Goal: Information Seeking & Learning: Learn about a topic

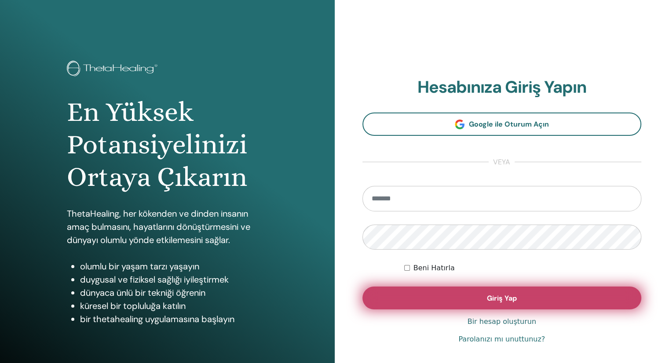
type input "**********"
click at [421, 293] on button "Giriş Yap" at bounding box center [501, 298] width 279 height 23
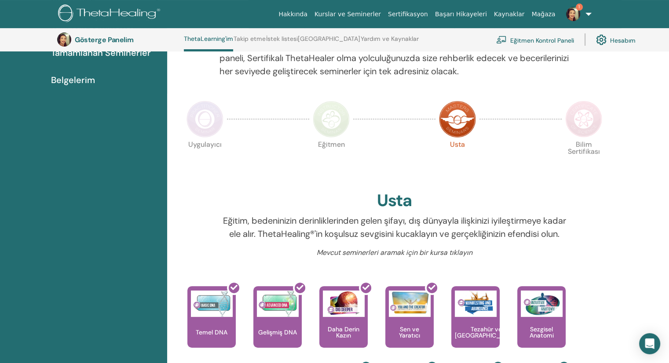
scroll to position [111, 0]
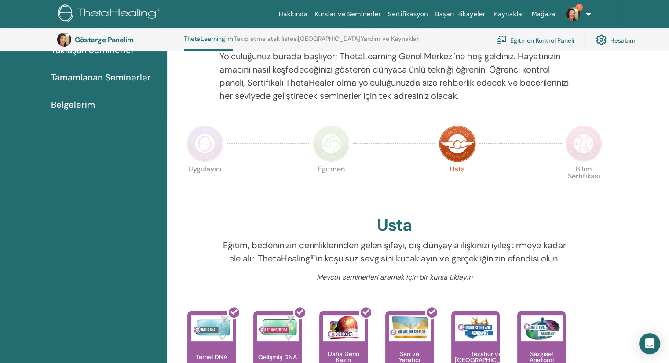
click at [586, 14] on link "1" at bounding box center [577, 14] width 36 height 28
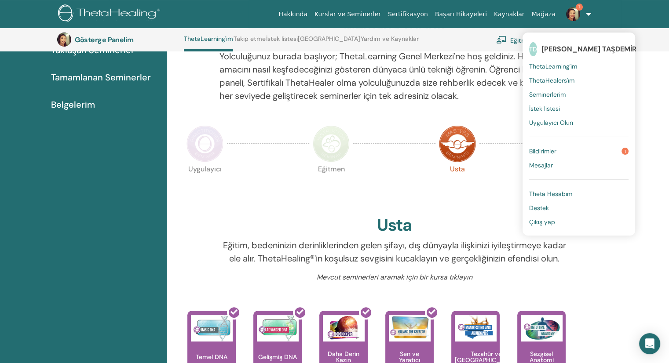
click at [570, 154] on link "Bildirimler 1" at bounding box center [578, 151] width 99 height 14
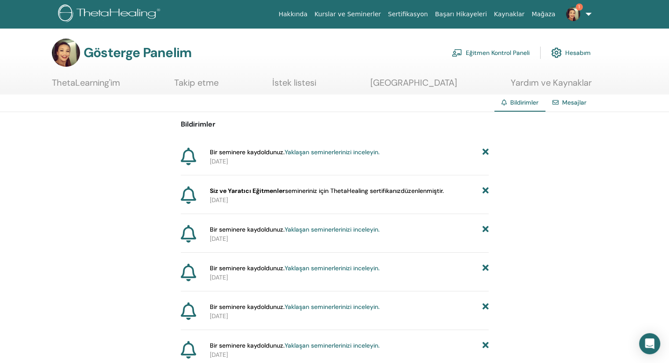
click at [335, 152] on font "Yaklaşan seminerlerinizi inceleyin." at bounding box center [332, 152] width 95 height 8
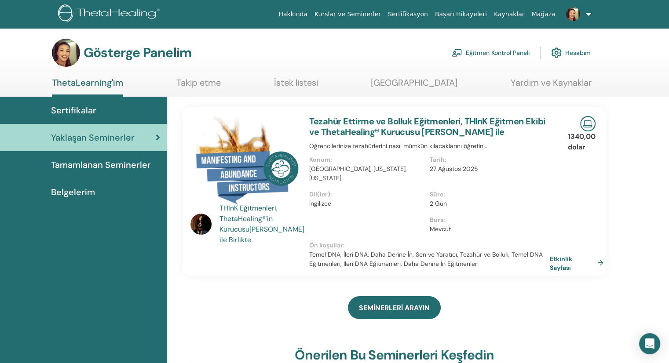
click at [115, 108] on div "Sertifikalar" at bounding box center [83, 110] width 153 height 13
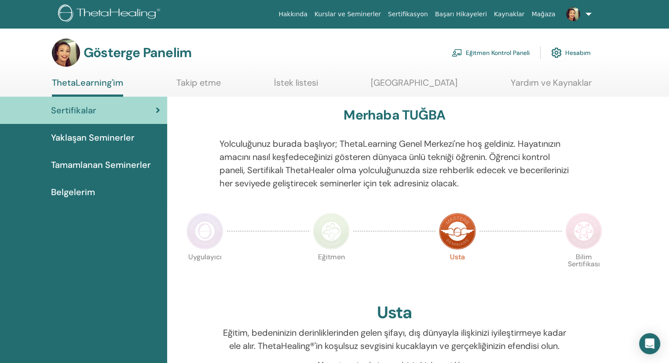
click at [79, 88] on font "ThetaLearning'im" at bounding box center [87, 82] width 71 height 11
